Goal: Task Accomplishment & Management: Manage account settings

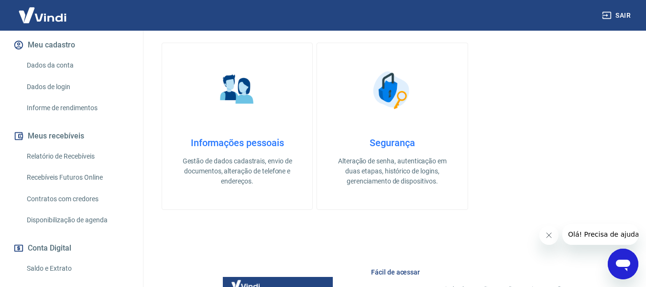
scroll to position [127, 0]
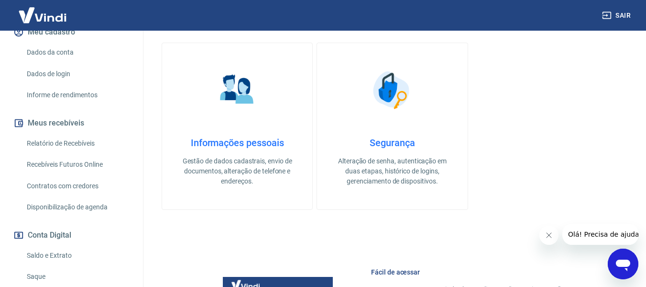
click at [76, 150] on link "Relatório de Recebíveis" at bounding box center [77, 143] width 109 height 20
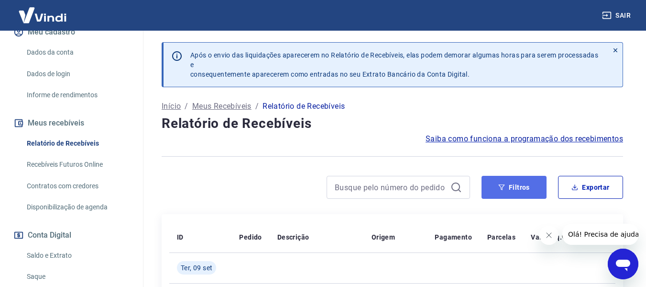
click at [509, 192] on button "Filtros" at bounding box center [514, 187] width 65 height 23
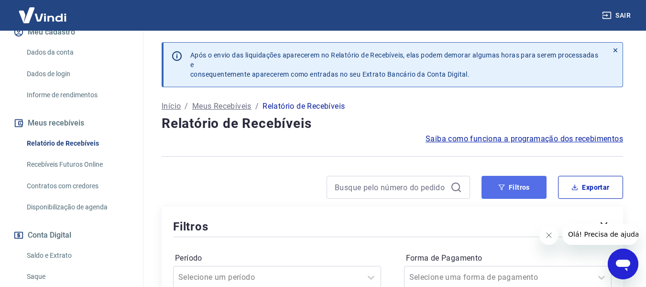
click at [508, 183] on button "Filtros" at bounding box center [514, 187] width 65 height 23
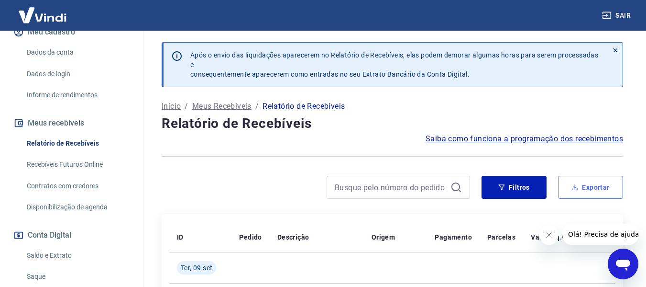
click at [604, 192] on button "Exportar" at bounding box center [590, 187] width 65 height 23
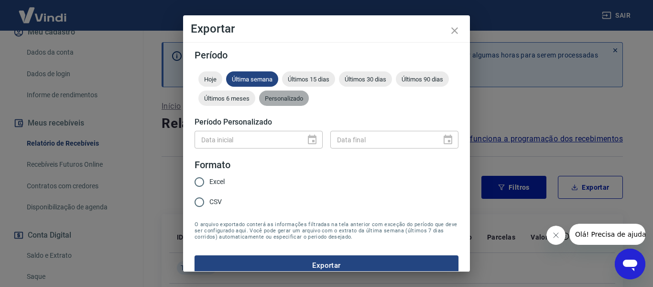
click at [309, 100] on span "Personalizado" at bounding box center [284, 98] width 50 height 7
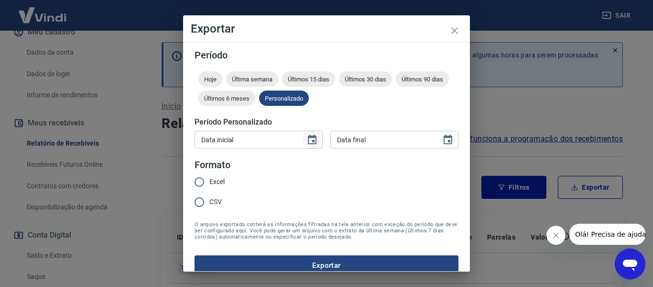
click at [308, 136] on icon "Choose date" at bounding box center [312, 139] width 9 height 10
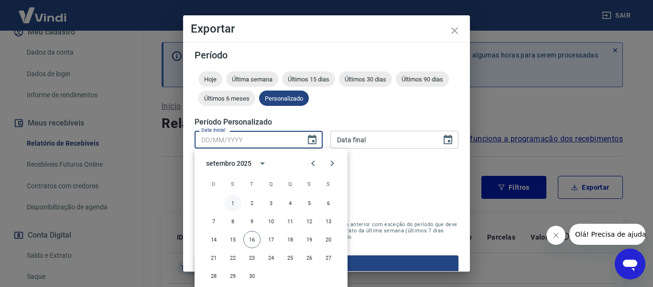
click at [232, 199] on button "1" at bounding box center [232, 202] width 17 height 17
type input "[DATE]"
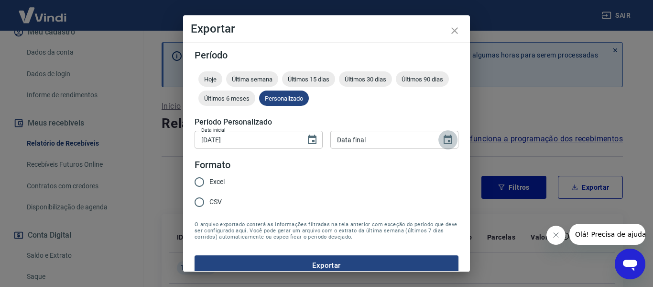
click at [443, 134] on icon "Choose date" at bounding box center [448, 139] width 11 height 11
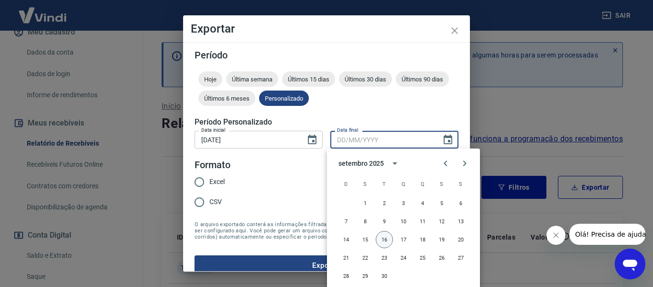
click at [382, 237] on button "16" at bounding box center [384, 239] width 17 height 17
type input "[DATE]"
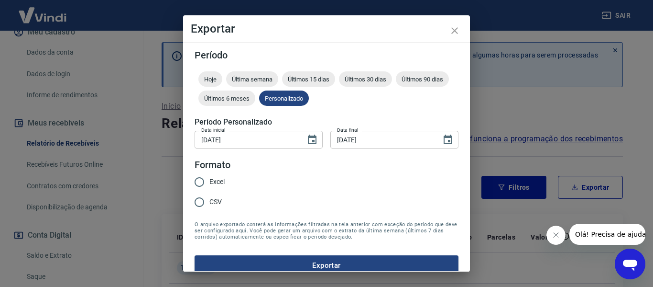
click at [201, 180] on input "Excel" at bounding box center [199, 182] width 20 height 20
radio input "true"
click at [318, 263] on button "Exportar" at bounding box center [327, 265] width 264 height 20
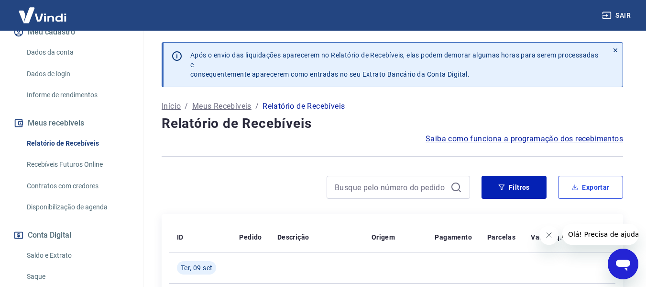
scroll to position [175, 0]
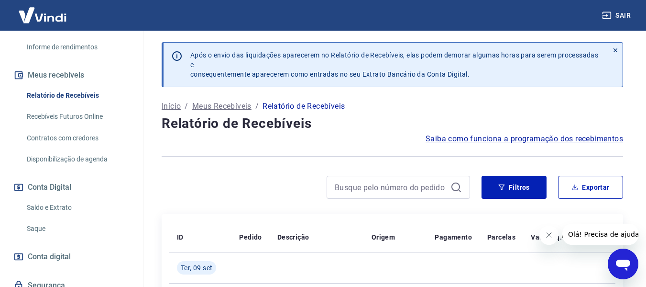
drag, startPoint x: 56, startPoint y: 217, endPoint x: 108, endPoint y: 206, distance: 52.8
click at [56, 217] on link "Saldo e Extrato" at bounding box center [77, 208] width 109 height 20
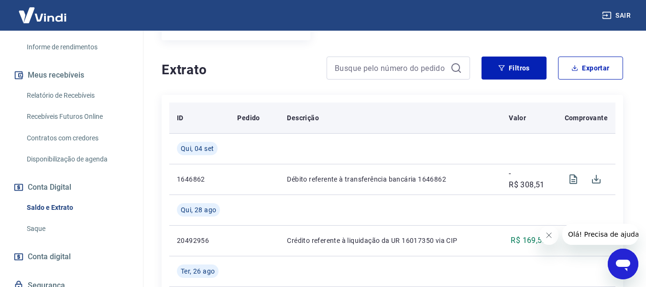
scroll to position [144, 0]
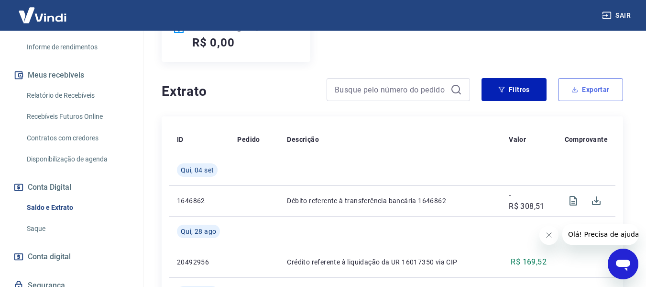
click at [587, 98] on button "Exportar" at bounding box center [590, 89] width 65 height 23
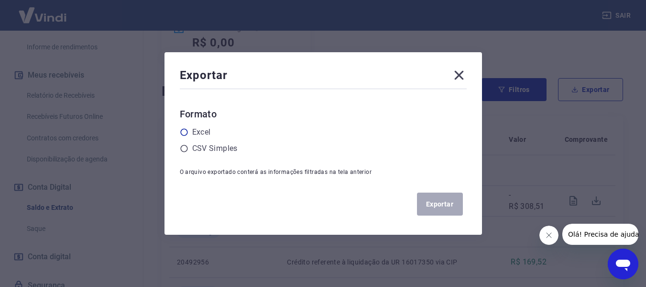
click at [204, 134] on label "Excel" at bounding box center [201, 131] width 19 height 11
click at [0, 0] on input "radio" at bounding box center [0, 0] width 0 height 0
click at [436, 203] on button "Exportar" at bounding box center [440, 203] width 46 height 23
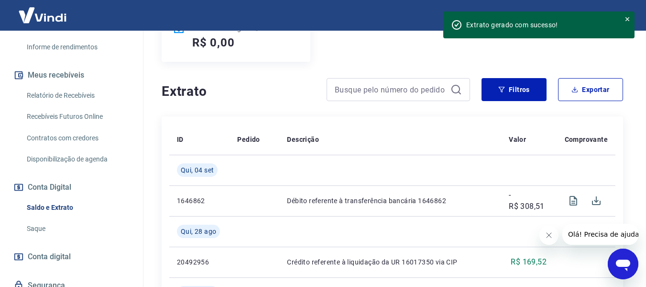
click at [522, 89] on button "Filtros" at bounding box center [514, 89] width 65 height 23
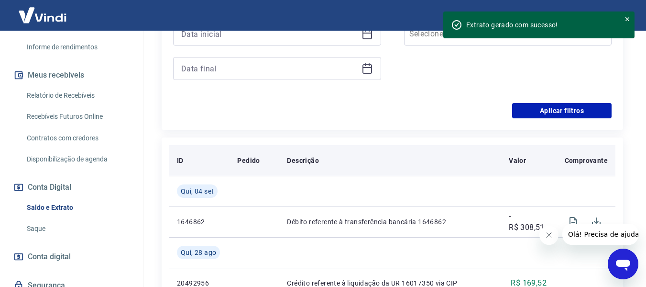
scroll to position [239, 0]
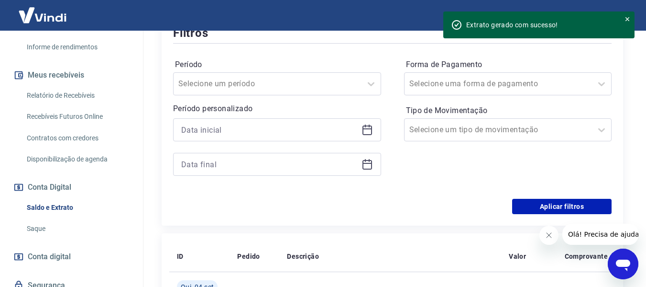
click at [628, 17] on icon at bounding box center [627, 19] width 7 height 7
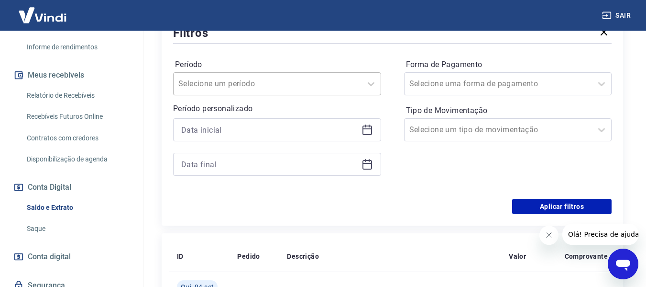
click at [224, 82] on input "Período" at bounding box center [226, 83] width 97 height 11
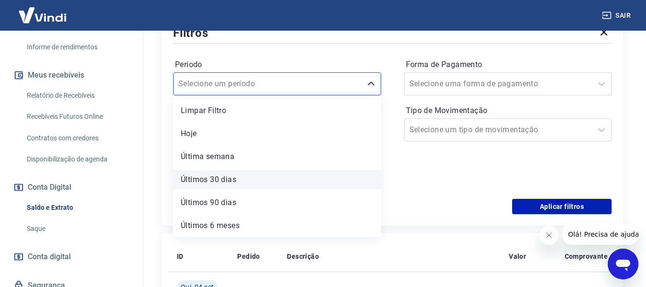
click at [234, 176] on div "Últimos 30 dias" at bounding box center [277, 179] width 208 height 19
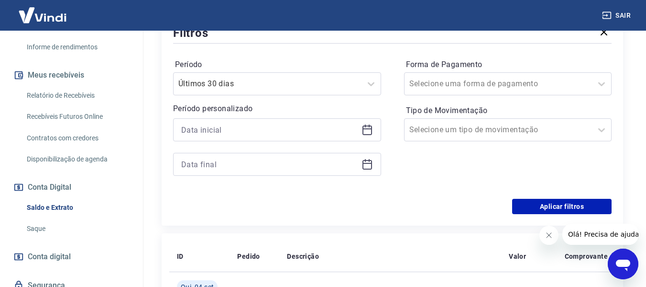
click at [370, 127] on icon at bounding box center [367, 129] width 11 height 11
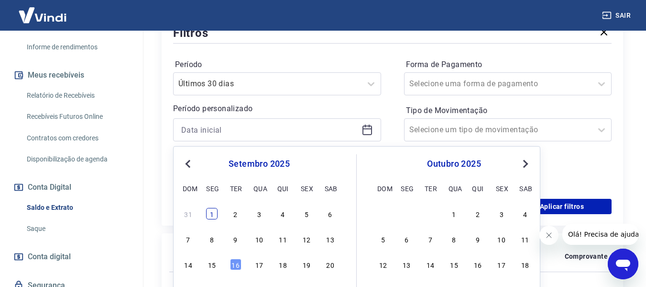
click at [216, 212] on div "1" at bounding box center [211, 213] width 11 height 11
type input "[DATE]"
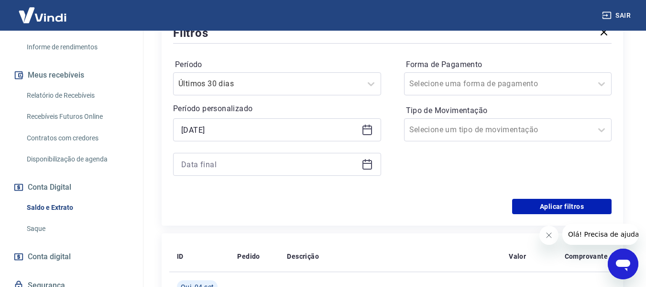
click at [371, 164] on icon at bounding box center [368, 163] width 10 height 1
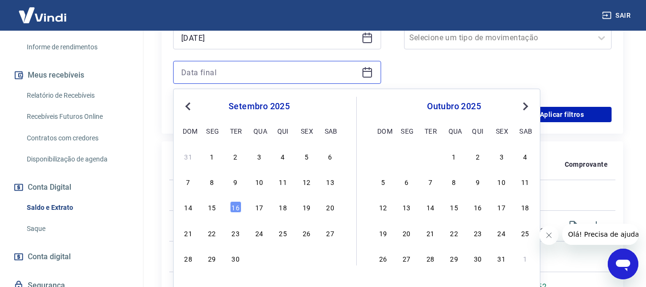
scroll to position [335, 0]
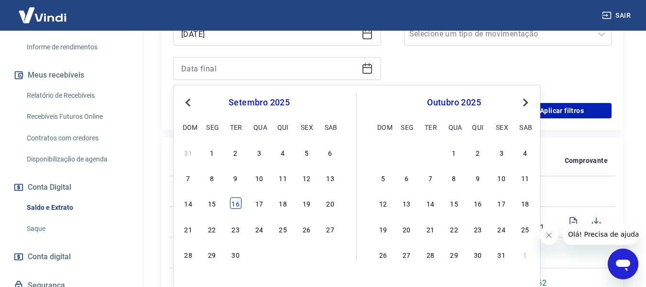
click at [232, 203] on div "16" at bounding box center [235, 202] width 11 height 11
type input "[DATE]"
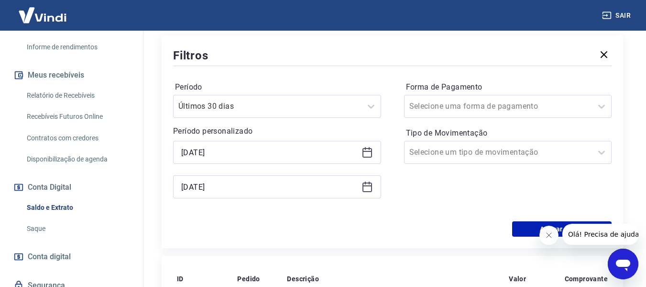
scroll to position [239, 0]
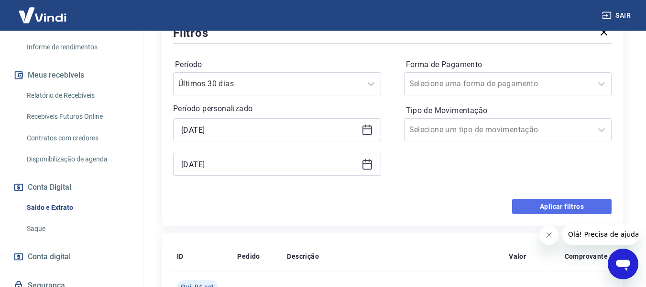
click at [556, 210] on button "Aplicar filtros" at bounding box center [562, 206] width 100 height 15
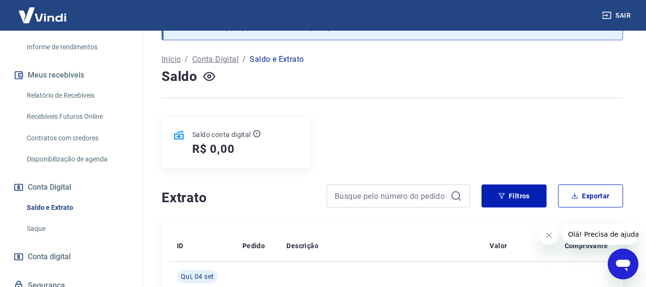
scroll to position [164, 0]
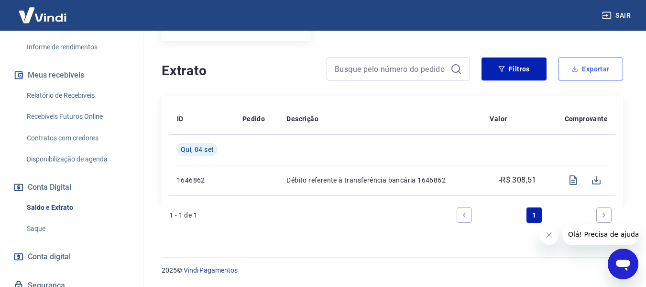
click at [576, 77] on button "Exportar" at bounding box center [590, 68] width 65 height 23
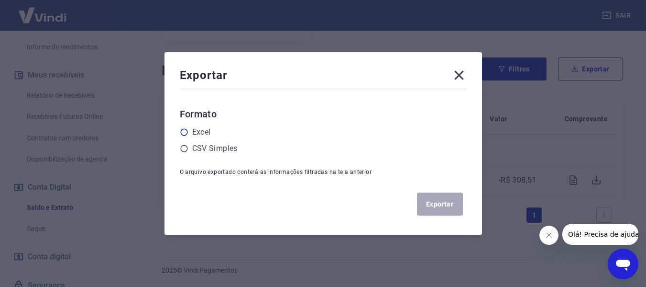
click at [210, 130] on label "Excel" at bounding box center [201, 131] width 19 height 11
click at [0, 0] on input "radio" at bounding box center [0, 0] width 0 height 0
click at [426, 200] on button "Exportar" at bounding box center [440, 203] width 46 height 23
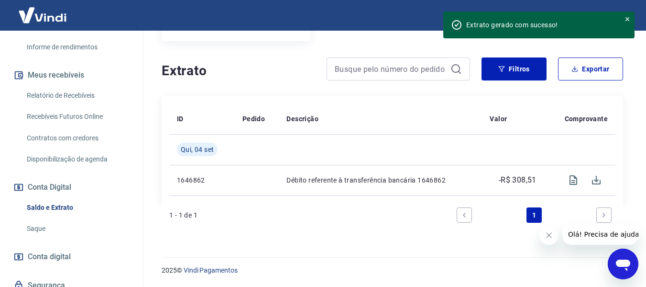
scroll to position [223, 0]
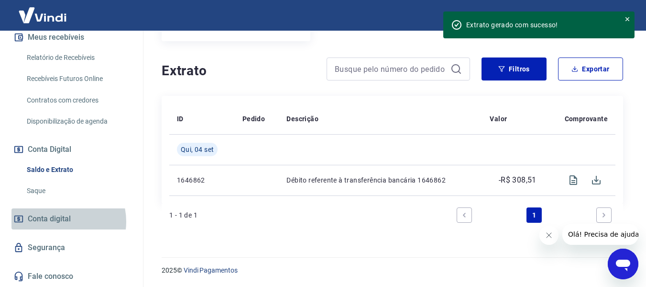
click at [57, 221] on span "Conta digital" at bounding box center [49, 218] width 43 height 13
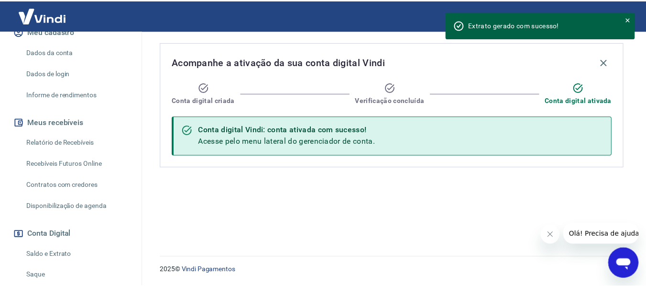
scroll to position [127, 0]
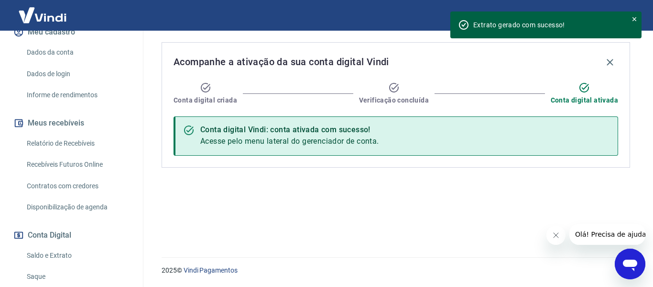
click at [82, 153] on link "Relatório de Recebíveis" at bounding box center [77, 143] width 109 height 20
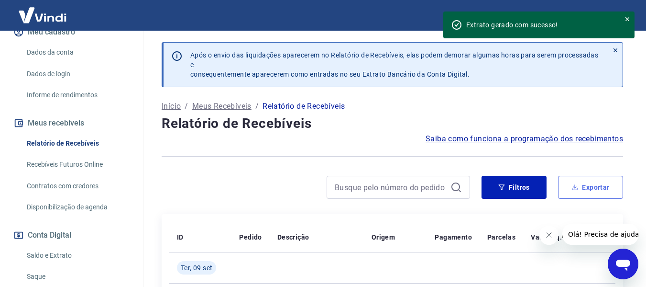
click at [571, 192] on button "Exportar" at bounding box center [590, 187] width 65 height 23
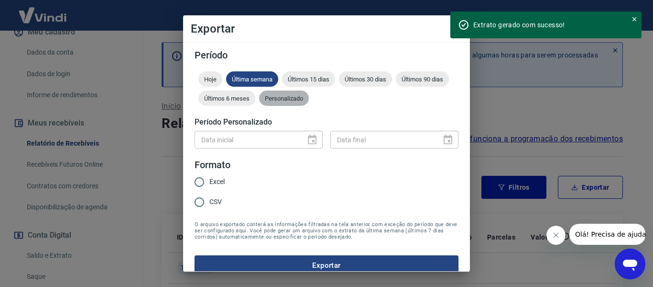
drag, startPoint x: 349, startPoint y: 101, endPoint x: 340, endPoint y: 109, distance: 11.8
click at [309, 102] on div "Personalizado" at bounding box center [284, 97] width 50 height 15
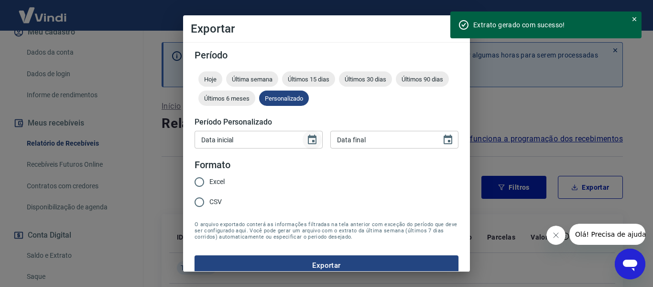
click at [312, 138] on icon "Choose date" at bounding box center [312, 139] width 11 height 11
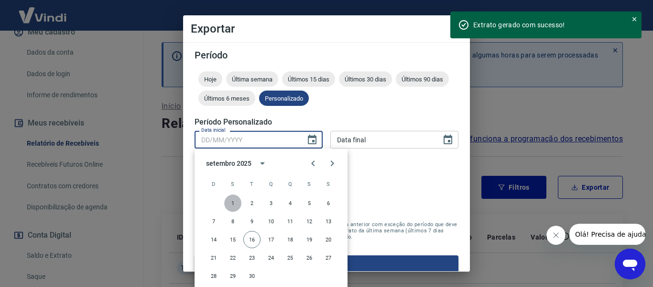
click at [236, 204] on button "1" at bounding box center [232, 202] width 17 height 17
type input "[DATE]"
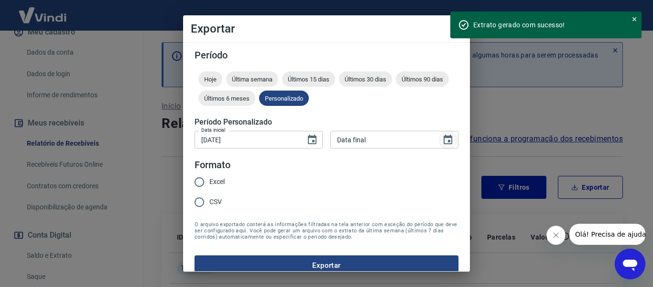
click at [443, 138] on icon "Choose date" at bounding box center [448, 139] width 11 height 11
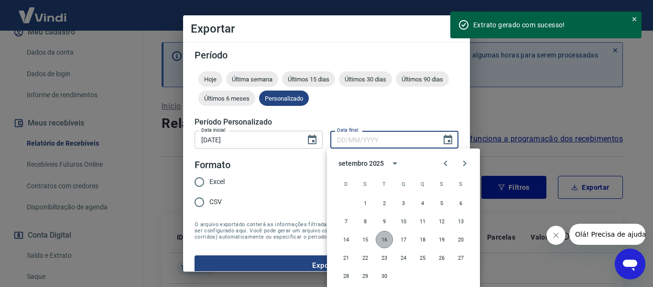
click at [385, 242] on button "16" at bounding box center [384, 239] width 17 height 17
type input "[DATE]"
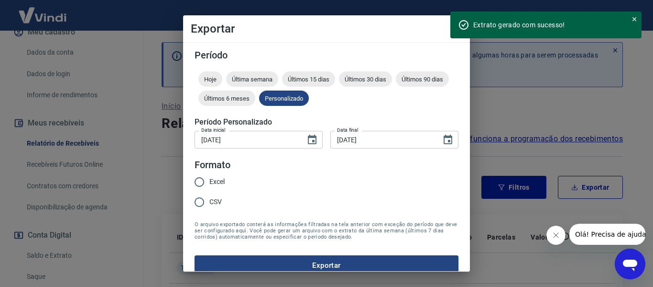
drag, startPoint x: 210, startPoint y: 183, endPoint x: 269, endPoint y: 192, distance: 59.0
click at [212, 183] on span "Excel" at bounding box center [217, 182] width 15 height 10
drag, startPoint x: 198, startPoint y: 181, endPoint x: 221, endPoint y: 187, distance: 24.6
click at [198, 181] on input "Excel" at bounding box center [199, 182] width 20 height 20
radio input "true"
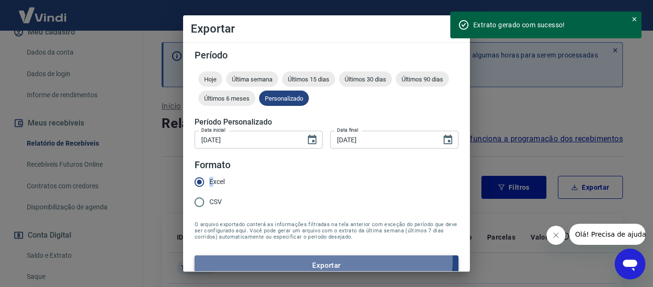
click at [320, 259] on button "Exportar" at bounding box center [327, 265] width 264 height 20
